Goal: Check status: Check status

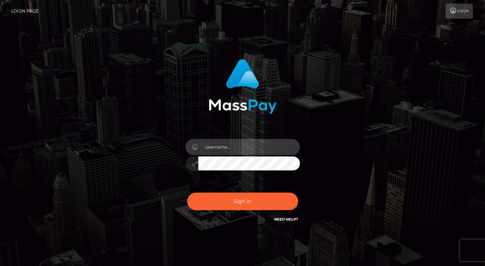
type input "dmen.fire"
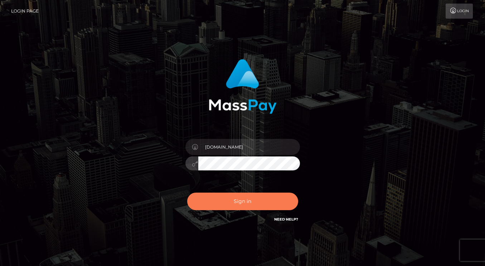
click at [234, 195] on button "Sign in" at bounding box center [242, 201] width 111 height 18
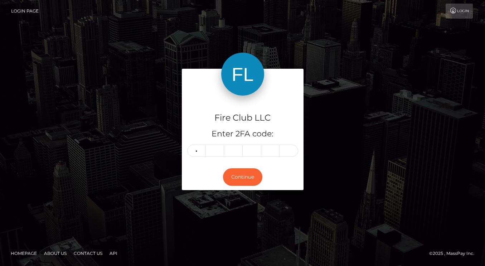
type input "5"
type input "3"
type input "6"
type input "7"
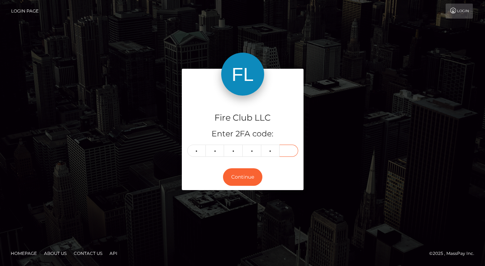
type input "0"
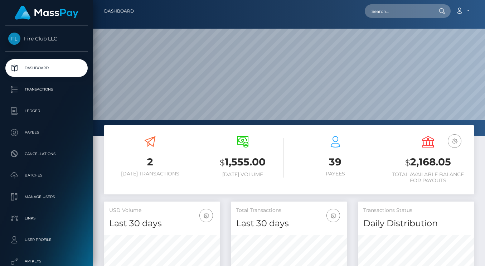
scroll to position [126, 116]
click at [42, 108] on p "Ledger" at bounding box center [46, 111] width 77 height 11
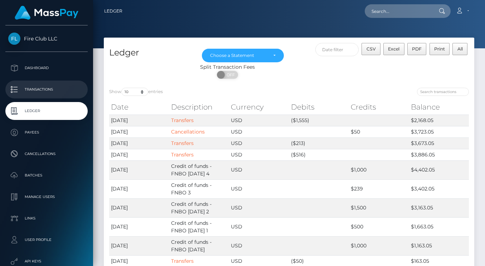
click at [43, 89] on p "Transactions" at bounding box center [46, 89] width 77 height 11
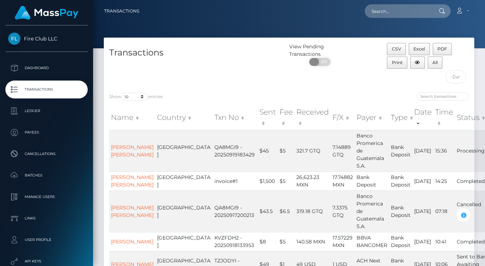
click at [315, 63] on span at bounding box center [314, 62] width 10 height 8
checkbox input "true"
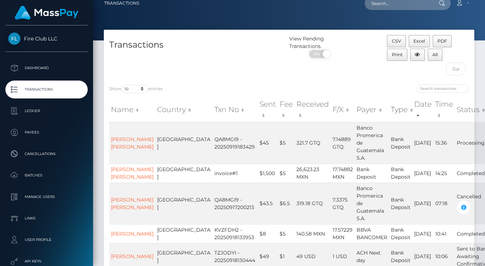
scroll to position [9, 0]
